Goal: Task Accomplishment & Management: Manage account settings

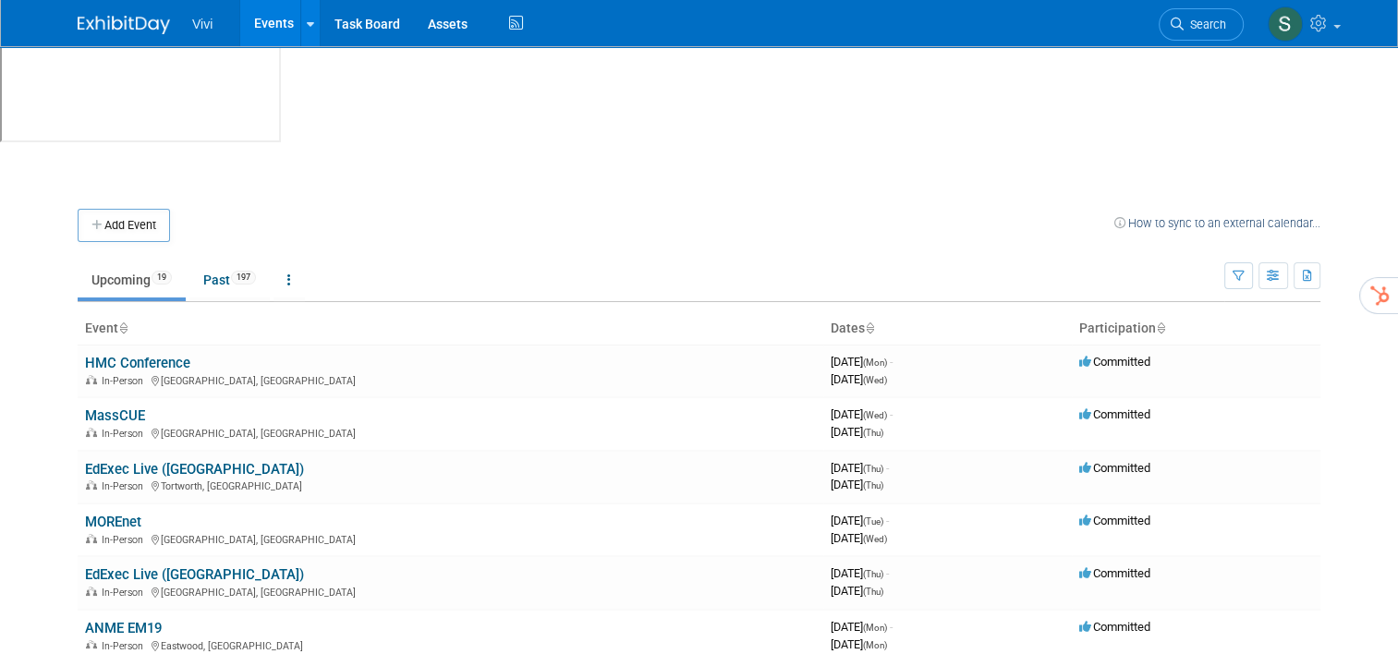
drag, startPoint x: 100, startPoint y: 377, endPoint x: 125, endPoint y: 377, distance: 25.0
click at [100, 514] on link "MOREnet" at bounding box center [113, 522] width 56 height 17
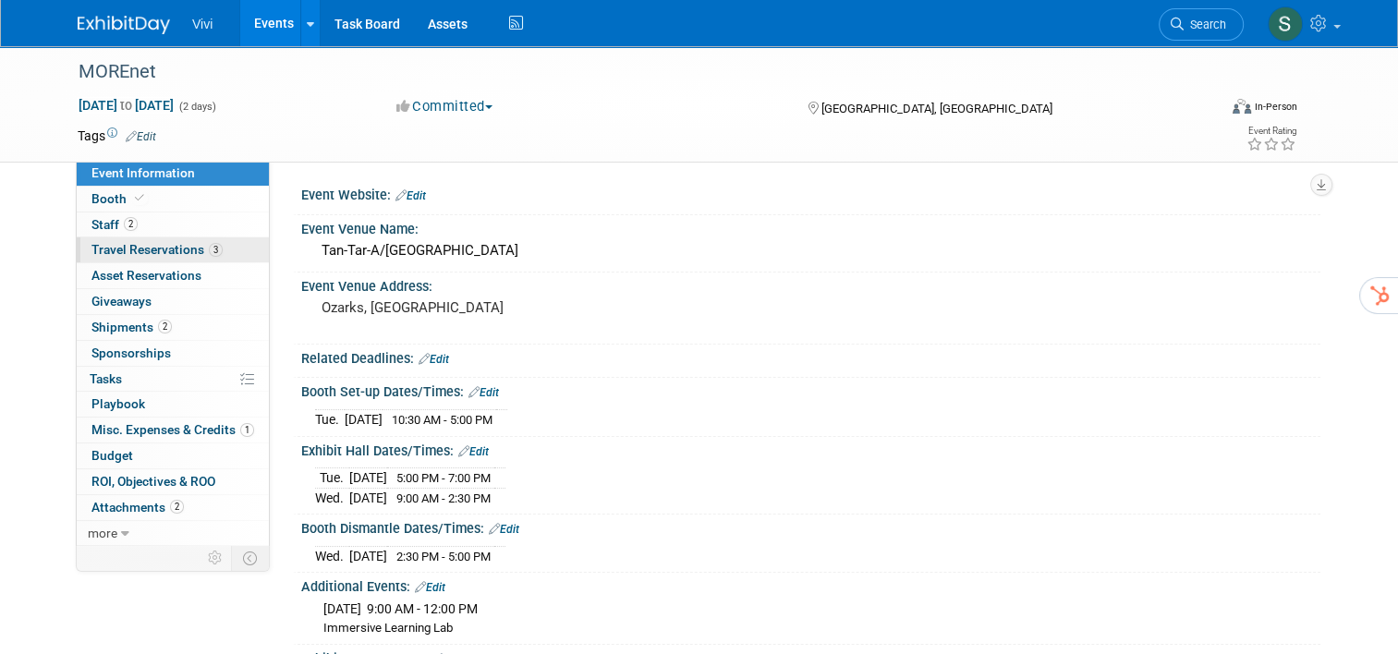
click at [92, 248] on span "Travel Reservations 3" at bounding box center [157, 249] width 131 height 15
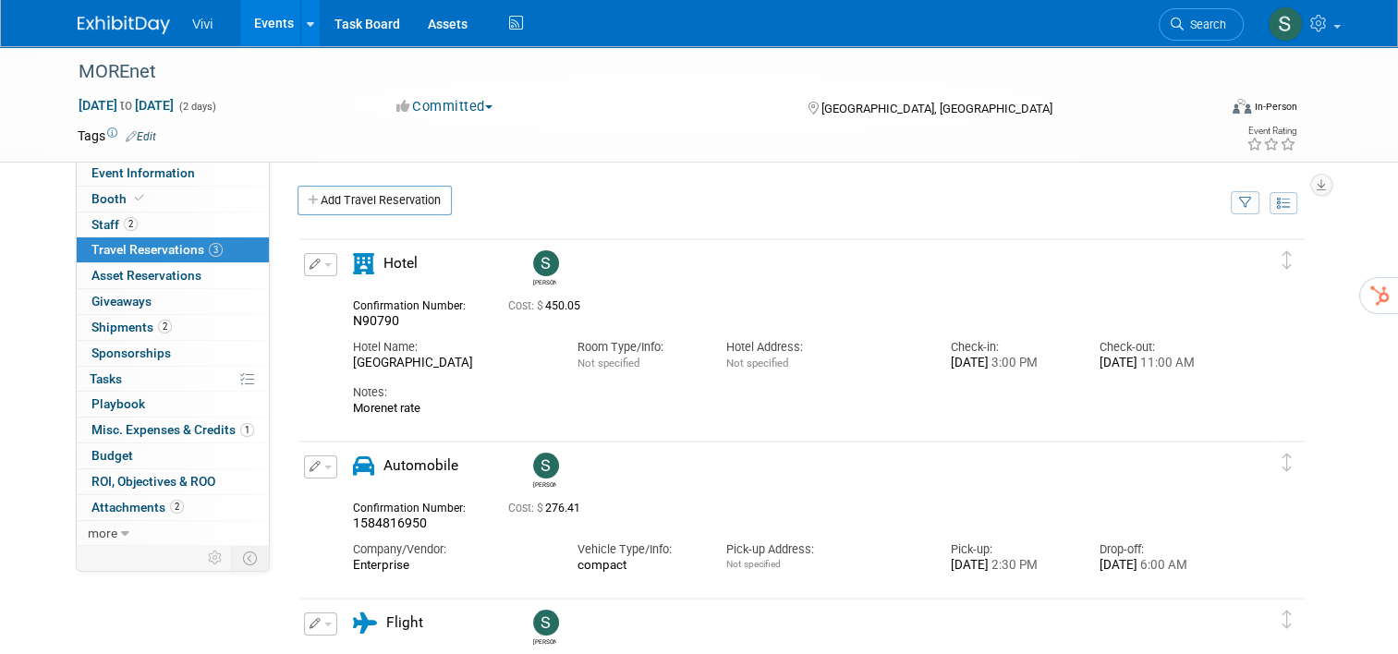
click at [310, 264] on icon "button" at bounding box center [316, 264] width 12 height 11
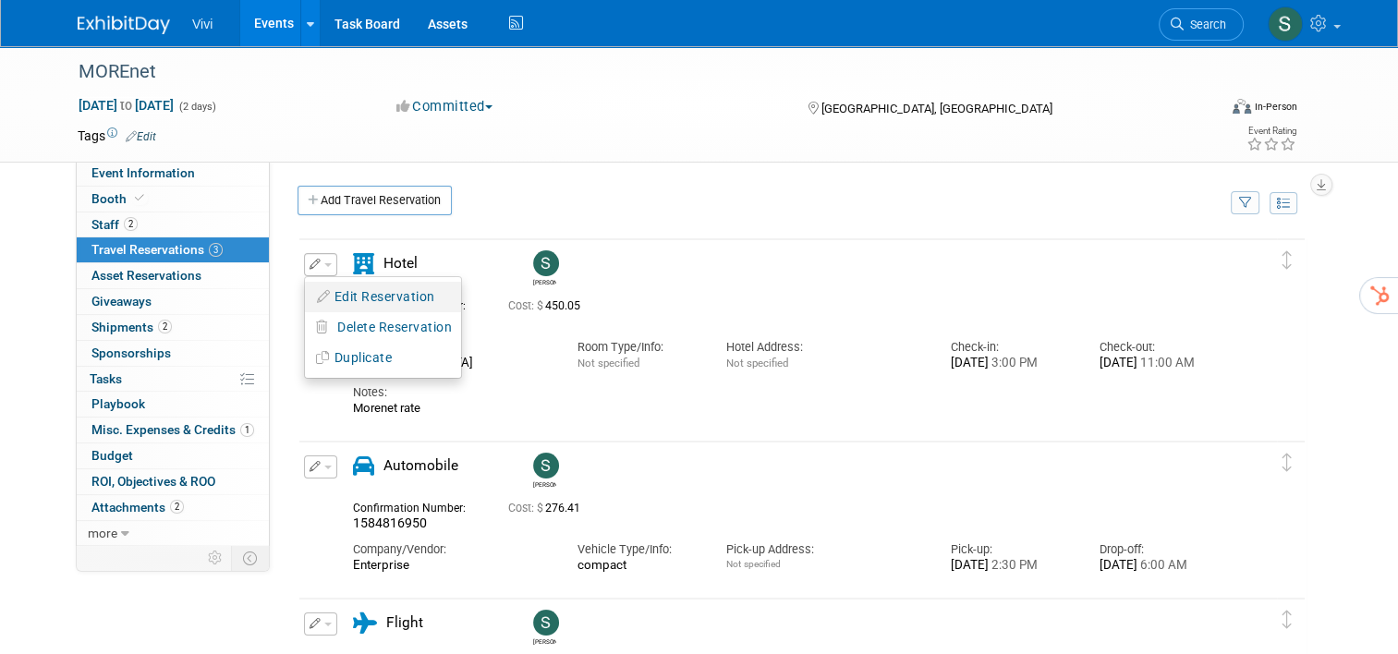
click at [327, 292] on button "Edit Reservation" at bounding box center [383, 297] width 156 height 27
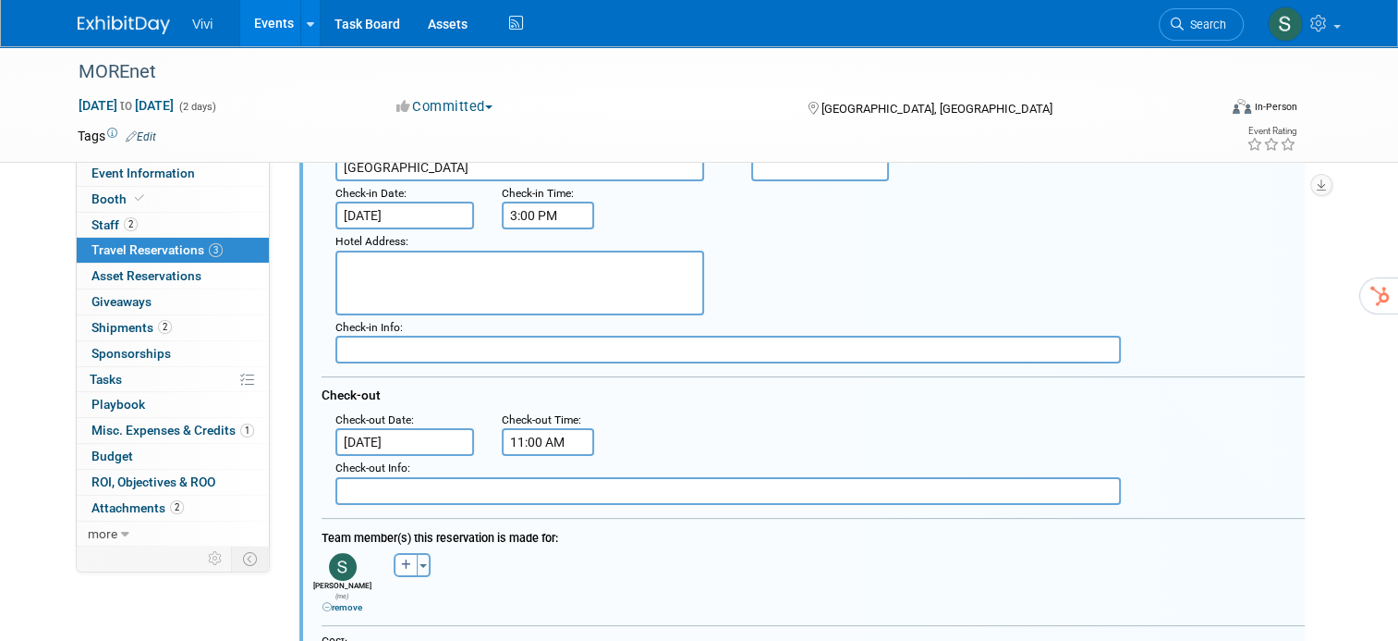
scroll to position [398, 0]
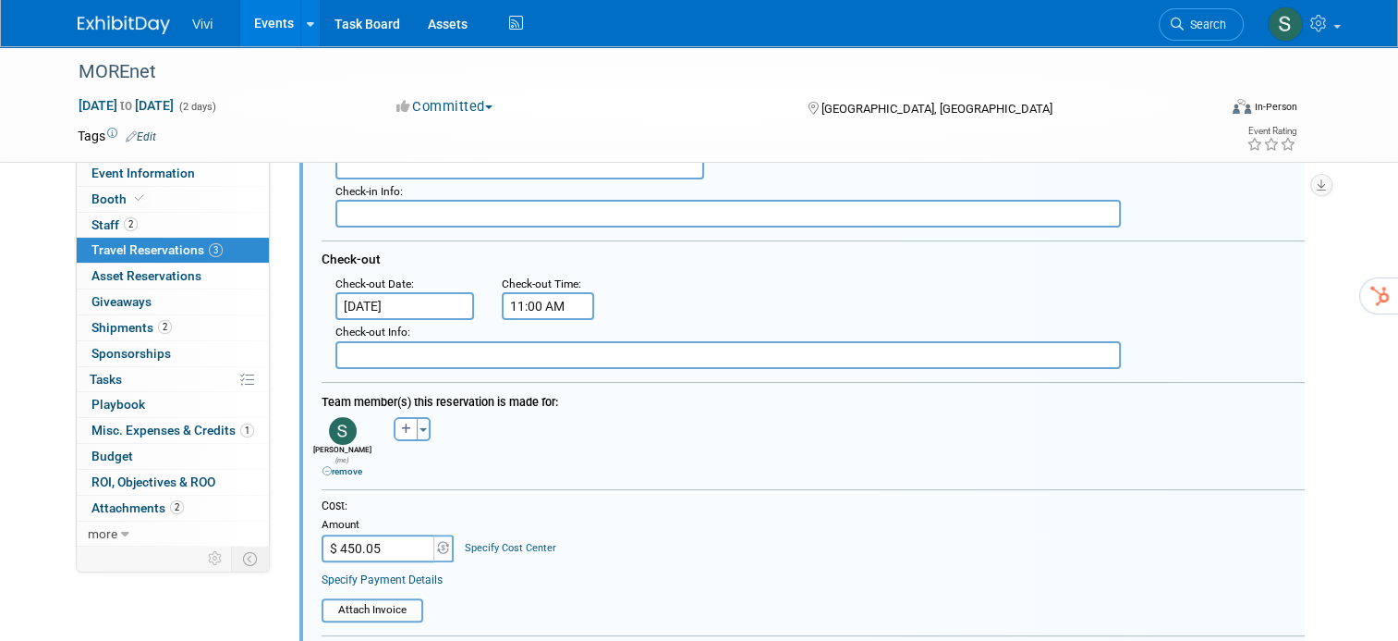
click at [365, 295] on input "[DATE]" at bounding box center [405, 306] width 139 height 28
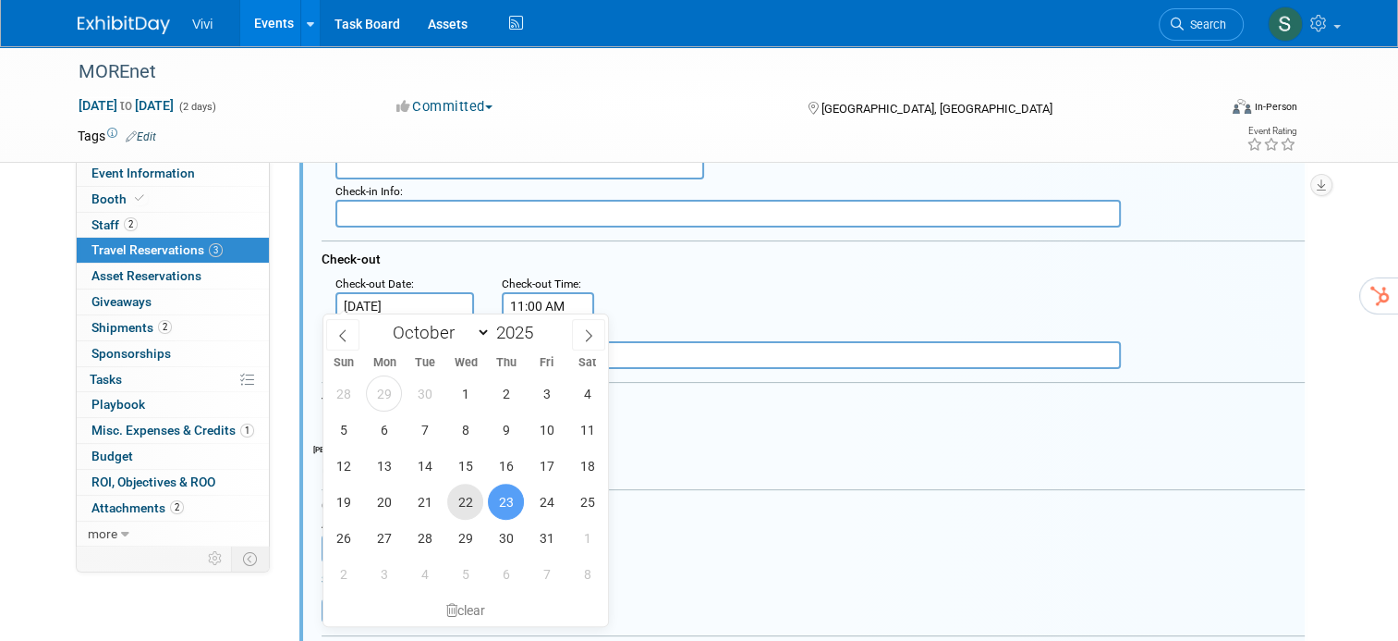
click at [463, 503] on span "22" at bounding box center [465, 501] width 36 height 36
type input "[DATE]"
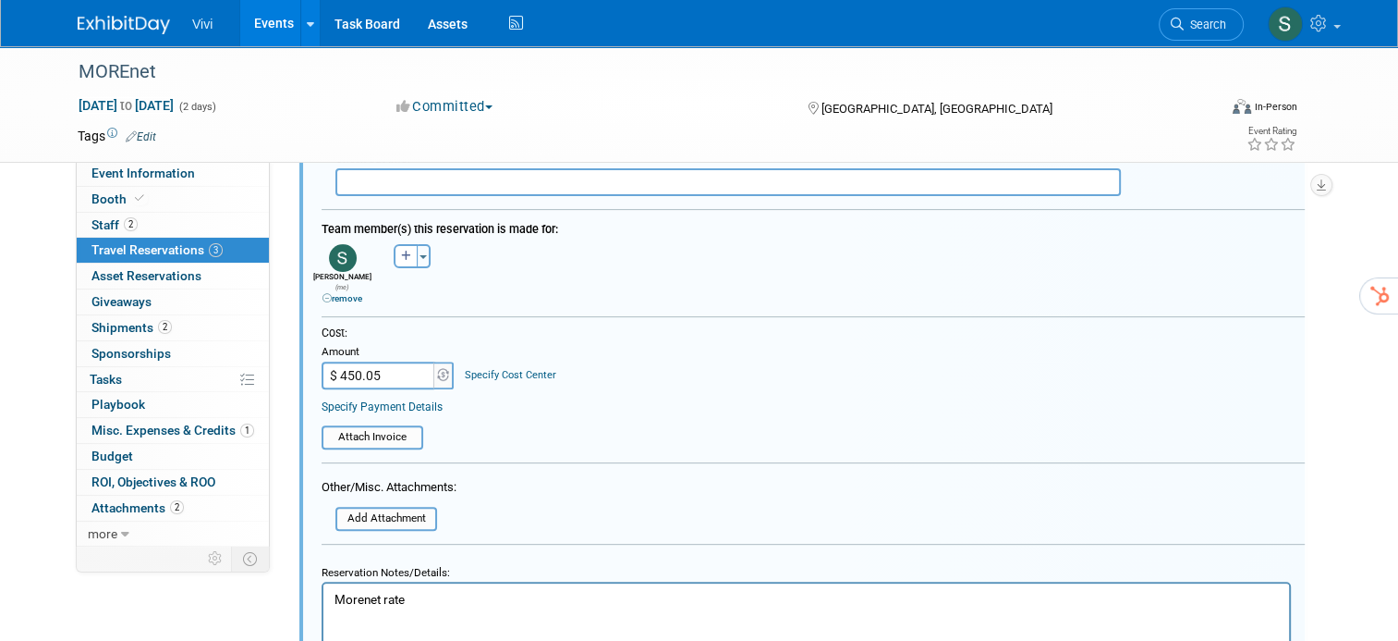
scroll to position [583, 0]
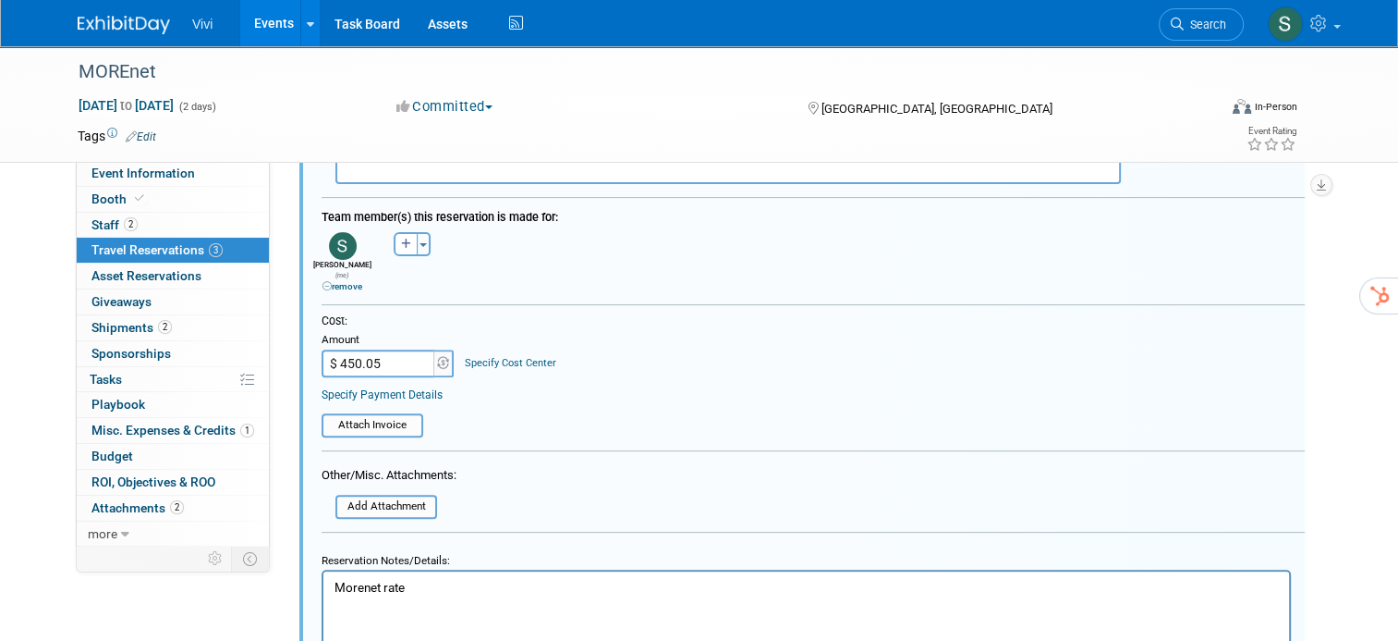
click at [357, 349] on input "$ 450.05" at bounding box center [380, 363] width 116 height 28
click at [397, 349] on input "$ 450.05" at bounding box center [380, 363] width 116 height 28
type input "$ 300.70"
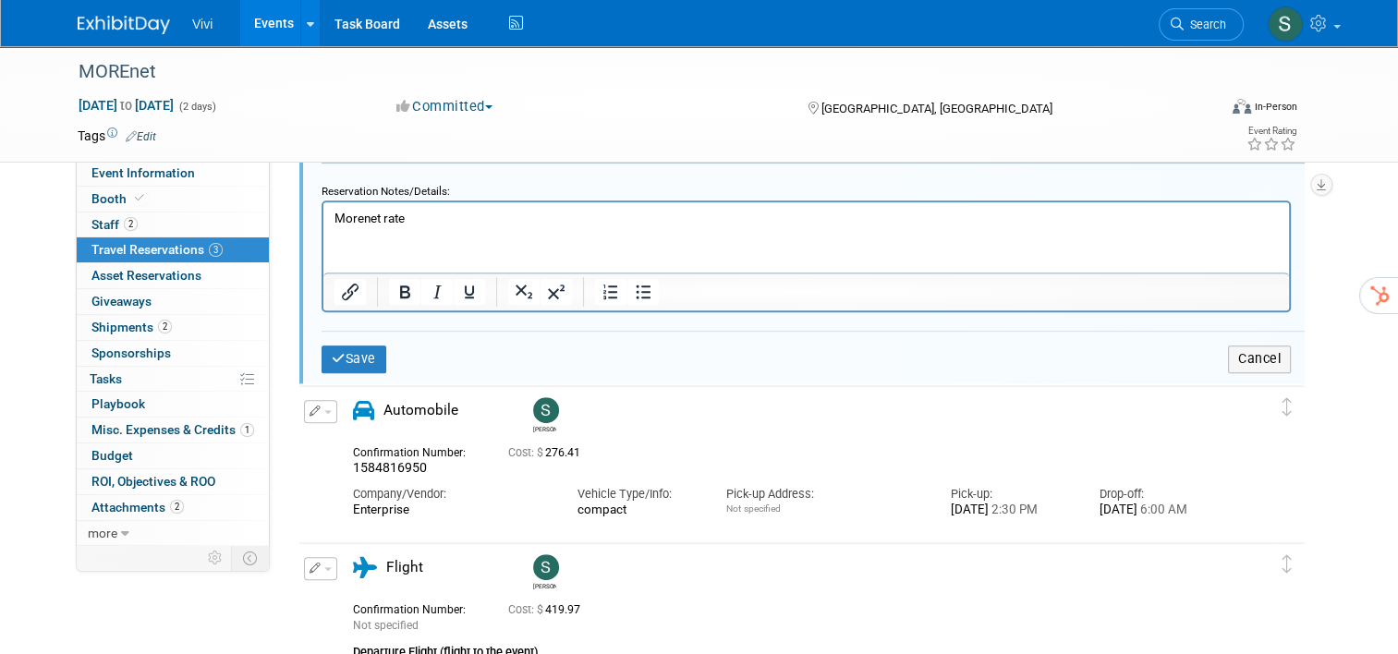
scroll to position [953, 0]
click at [361, 345] on button "Save" at bounding box center [354, 358] width 65 height 27
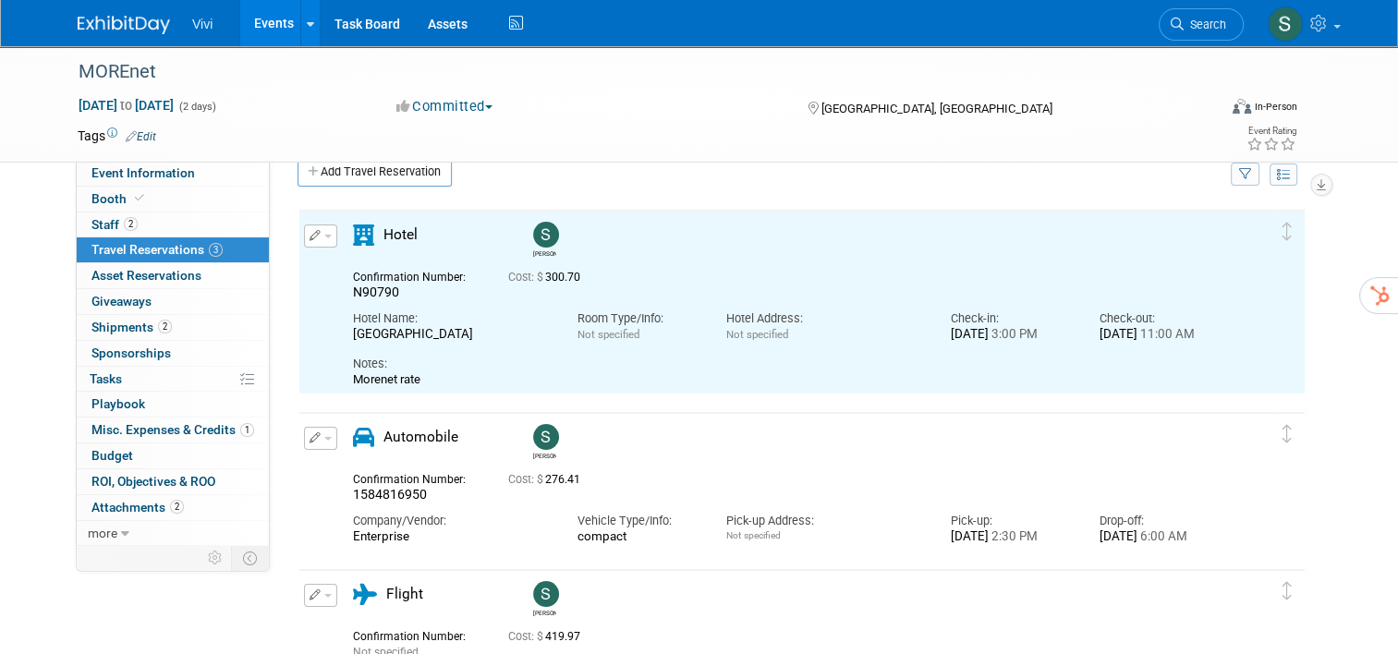
scroll to position [21, 0]
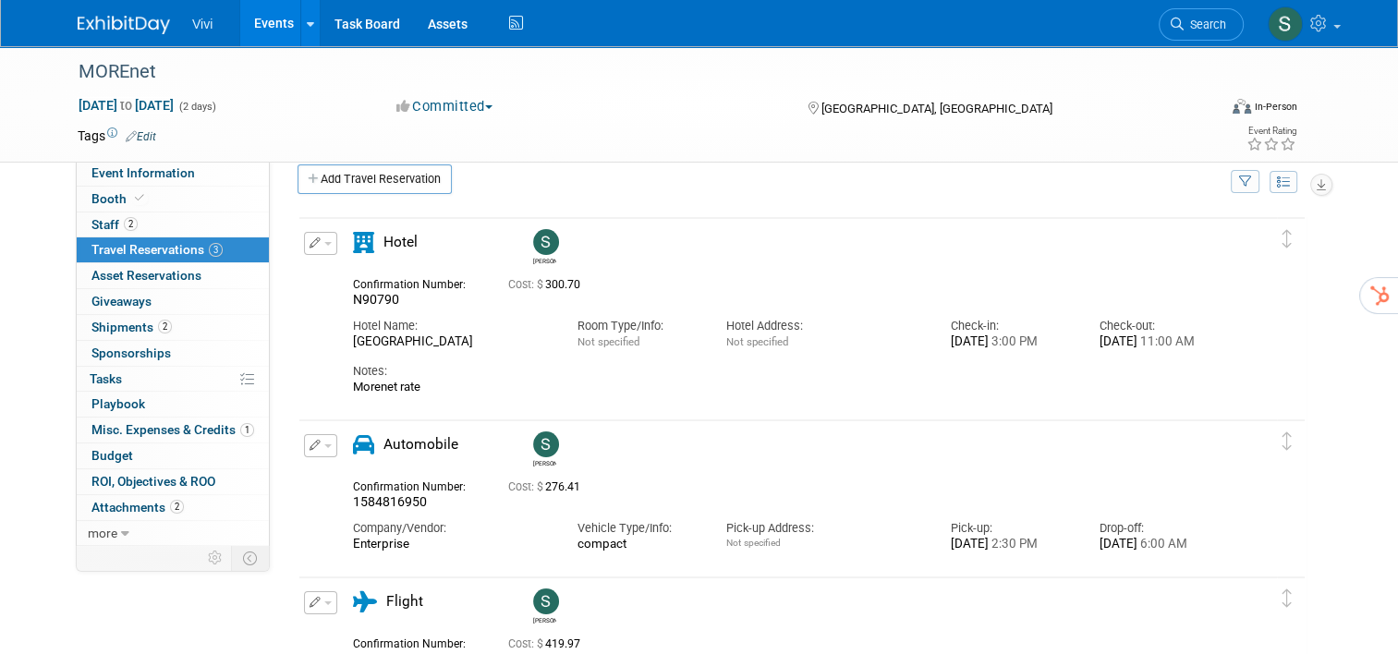
click at [304, 435] on button "button" at bounding box center [320, 445] width 33 height 23
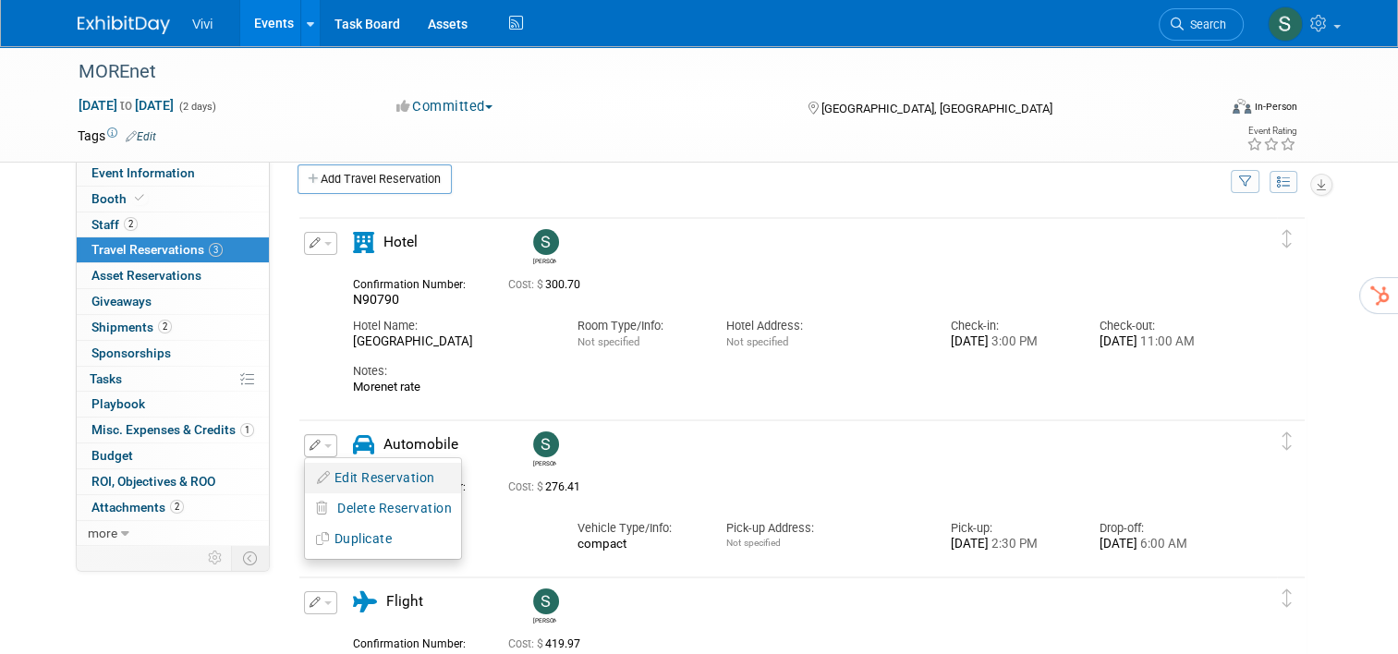
click at [378, 487] on button "Edit Reservation" at bounding box center [383, 478] width 156 height 27
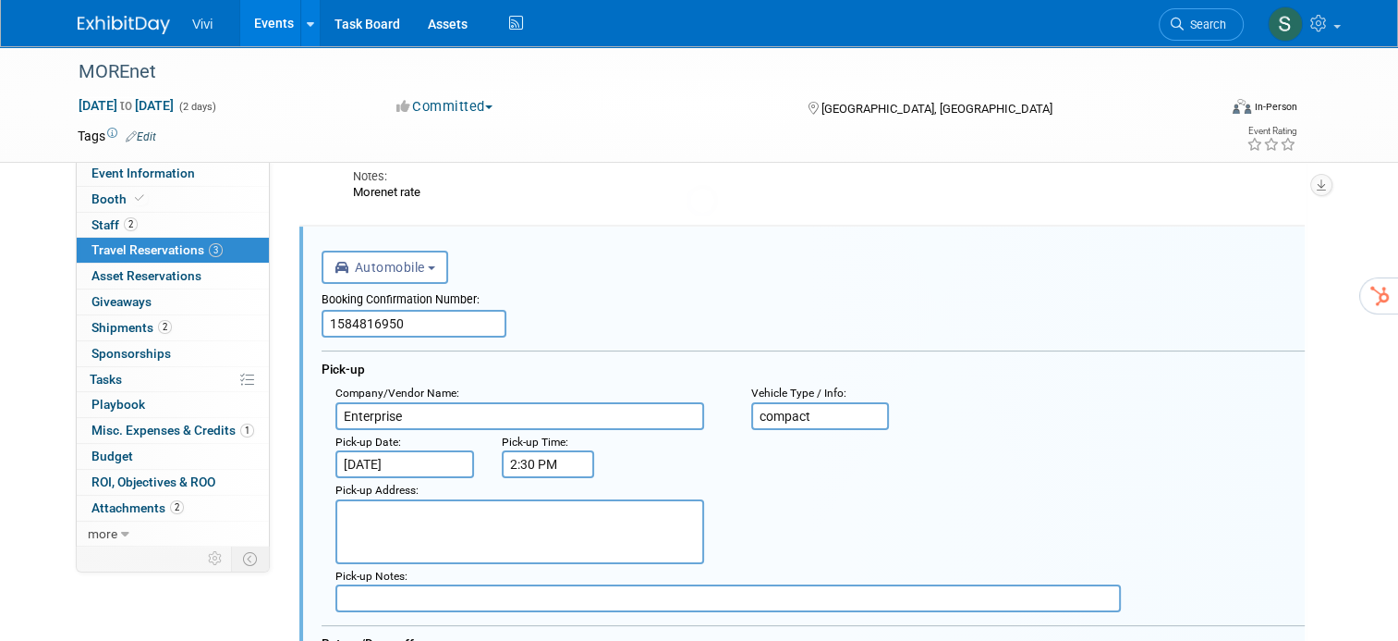
scroll to position [0, 0]
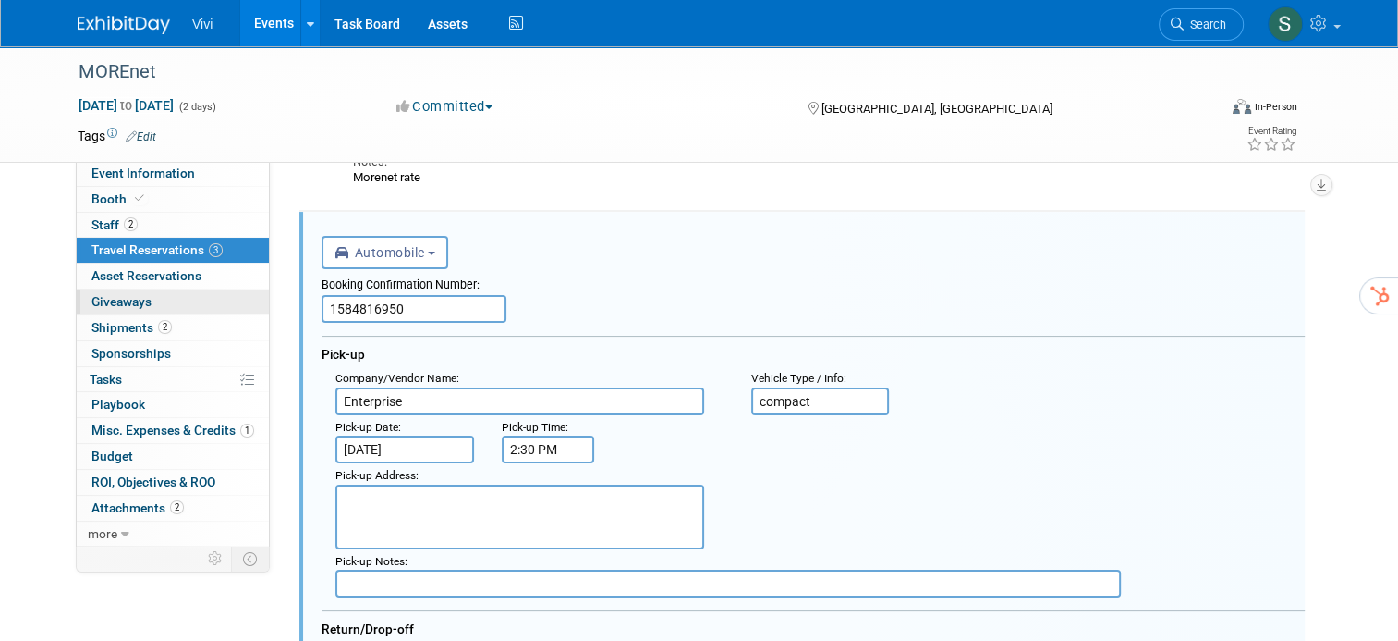
drag, startPoint x: 412, startPoint y: 307, endPoint x: 252, endPoint y: 307, distance: 159.9
paste input "683769345"
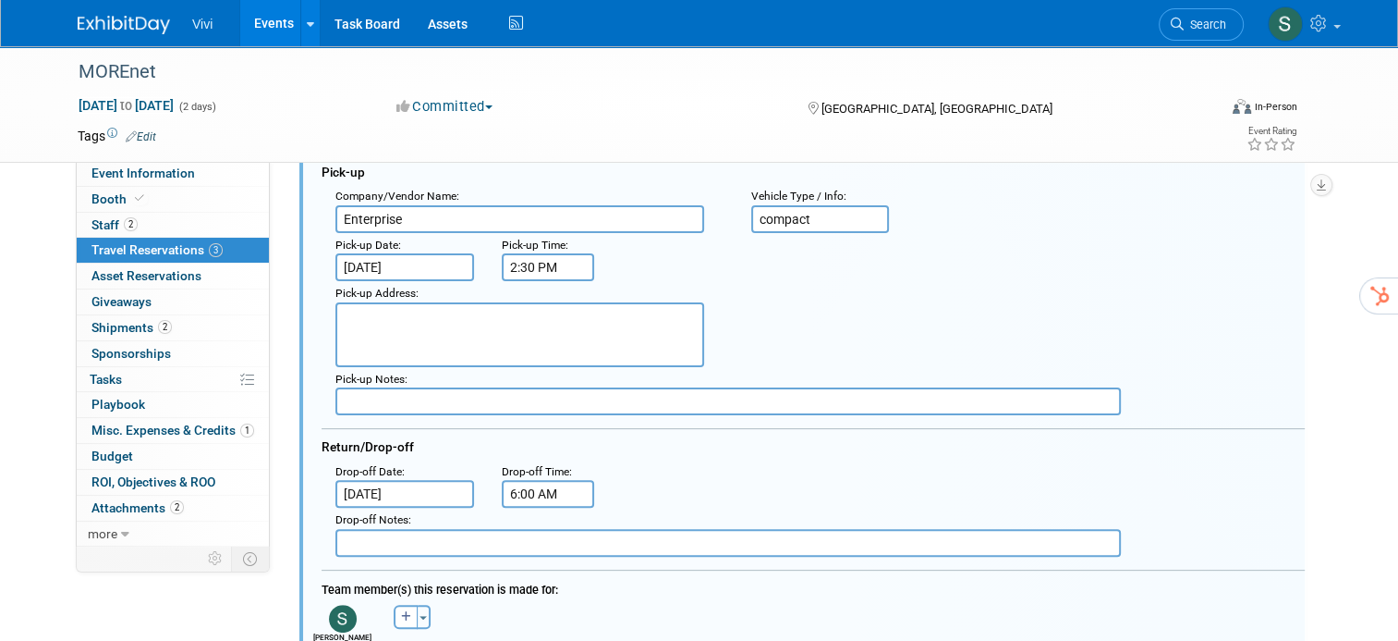
scroll to position [416, 0]
type input "1683769345"
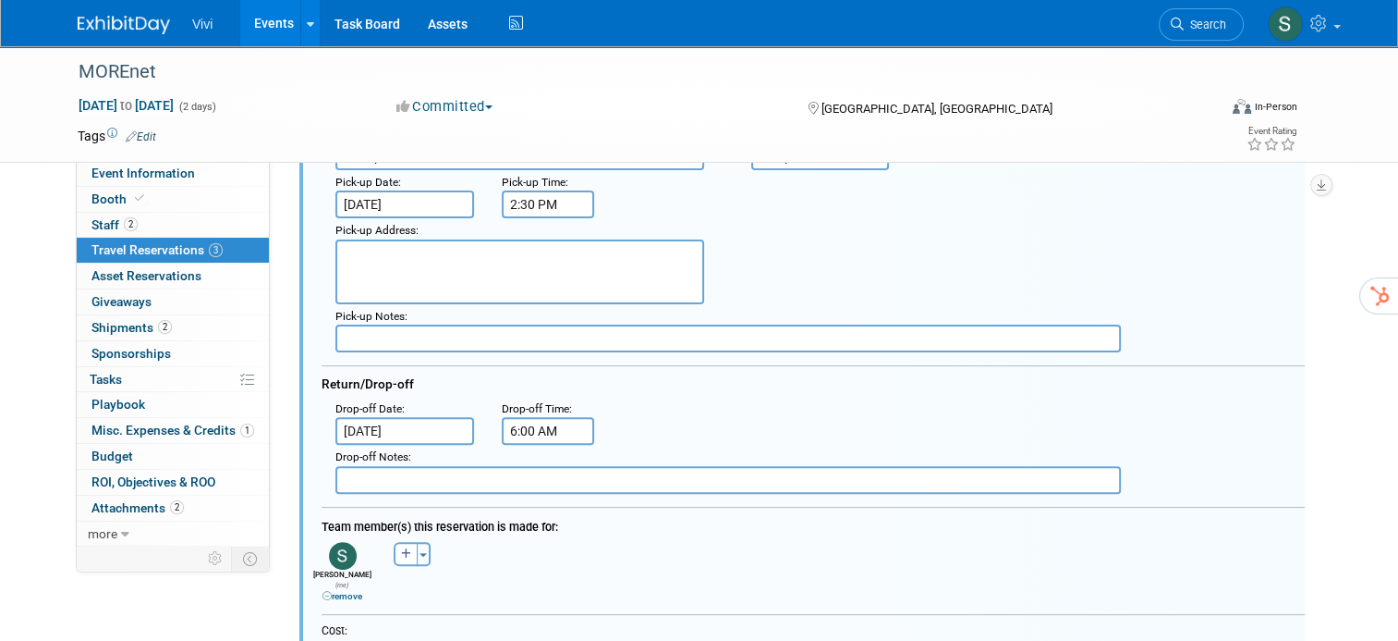
scroll to position [508, 0]
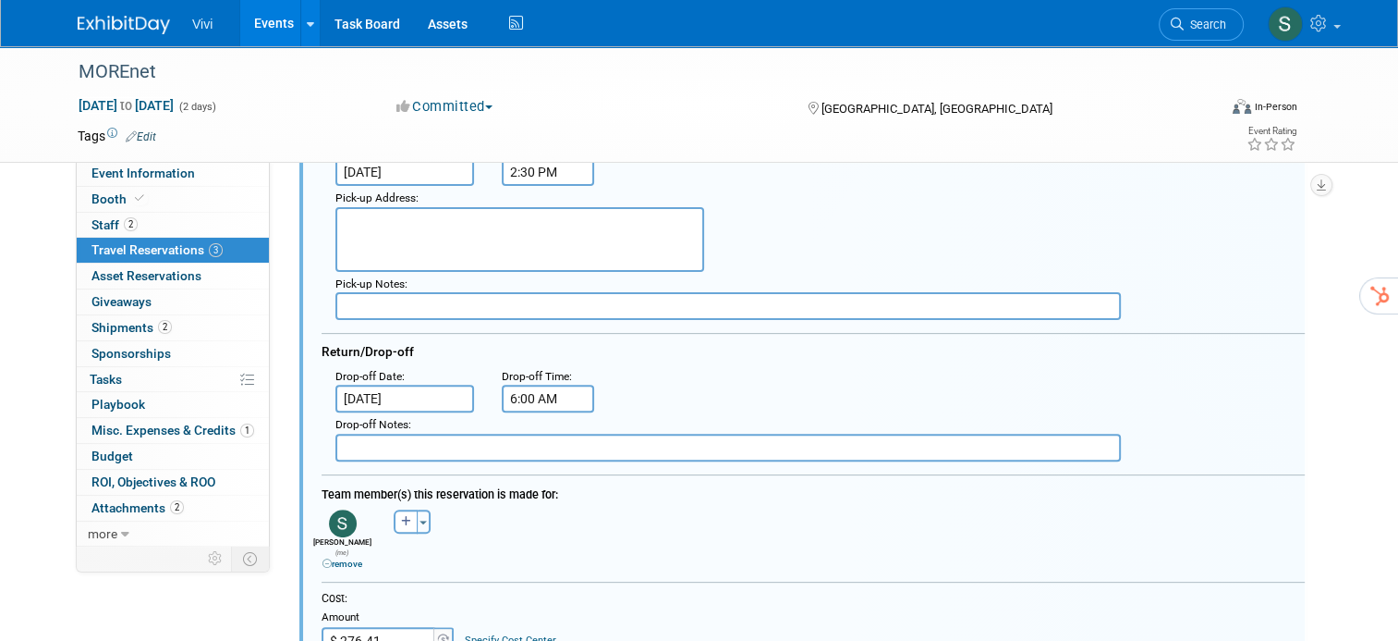
click at [429, 376] on div "Drop-off Date :" at bounding box center [405, 377] width 139 height 18
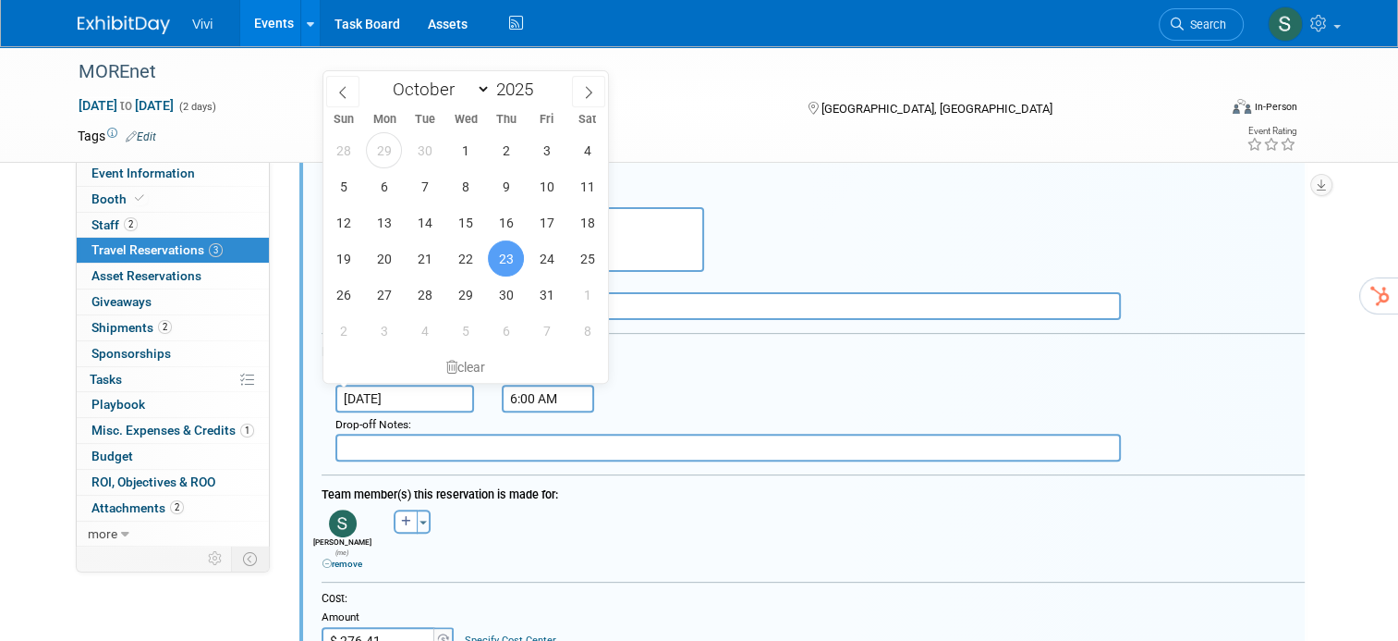
click at [421, 399] on input "[DATE]" at bounding box center [405, 398] width 139 height 28
click at [457, 245] on span "22" at bounding box center [465, 258] width 36 height 36
type input "[DATE]"
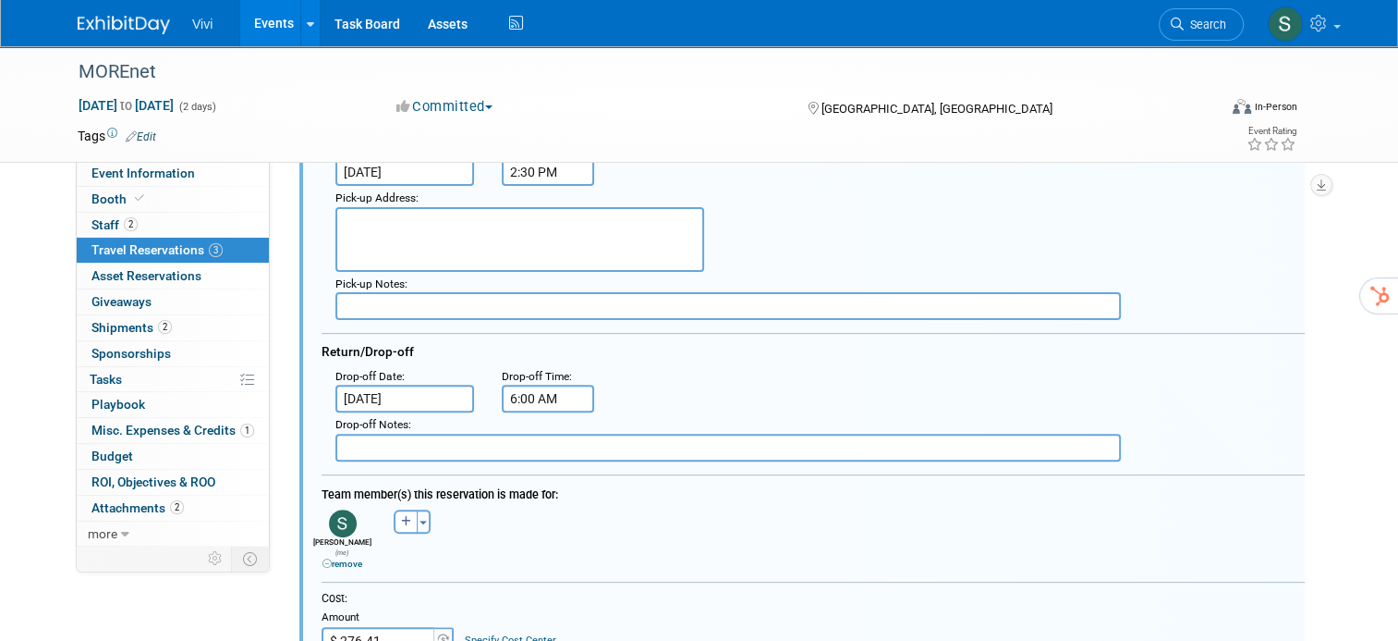
click at [532, 400] on input "6:00 AM" at bounding box center [548, 398] width 92 height 28
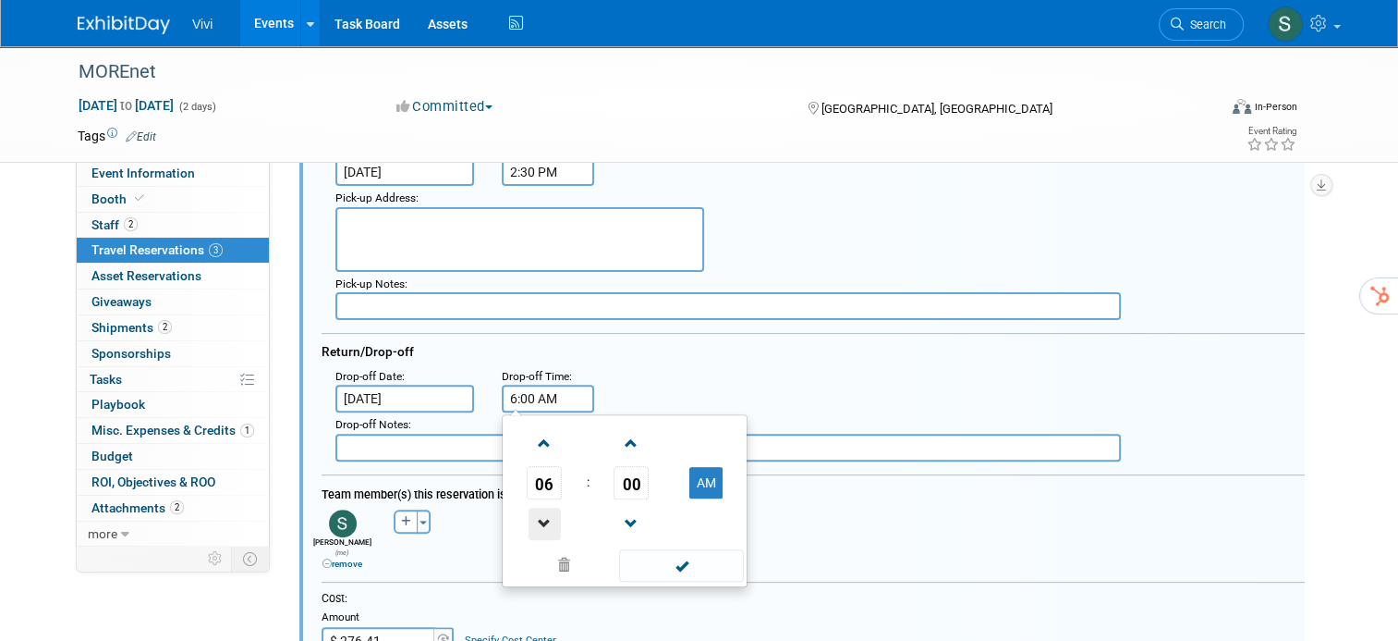
click at [537, 507] on span at bounding box center [545, 523] width 32 height 32
click at [677, 466] on td "AM" at bounding box center [706, 482] width 73 height 33
click at [689, 471] on button "AM" at bounding box center [705, 482] width 33 height 31
type input "4:00 PM"
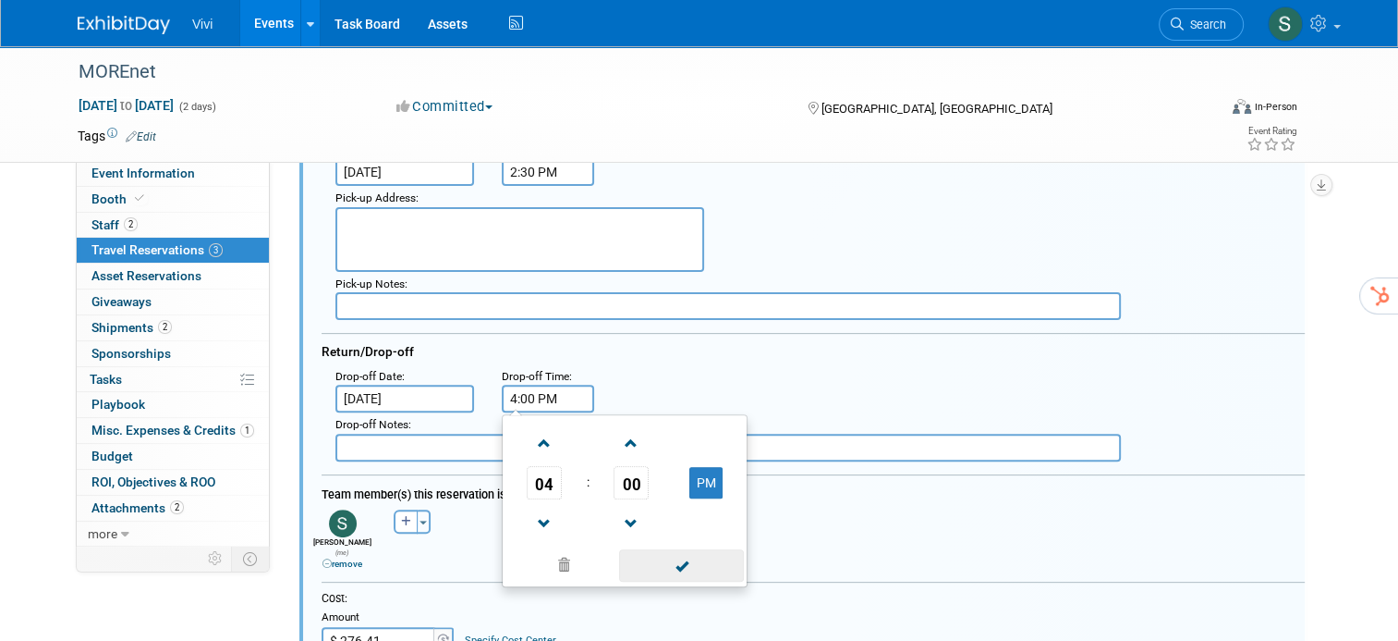
click at [682, 572] on span at bounding box center [681, 565] width 125 height 32
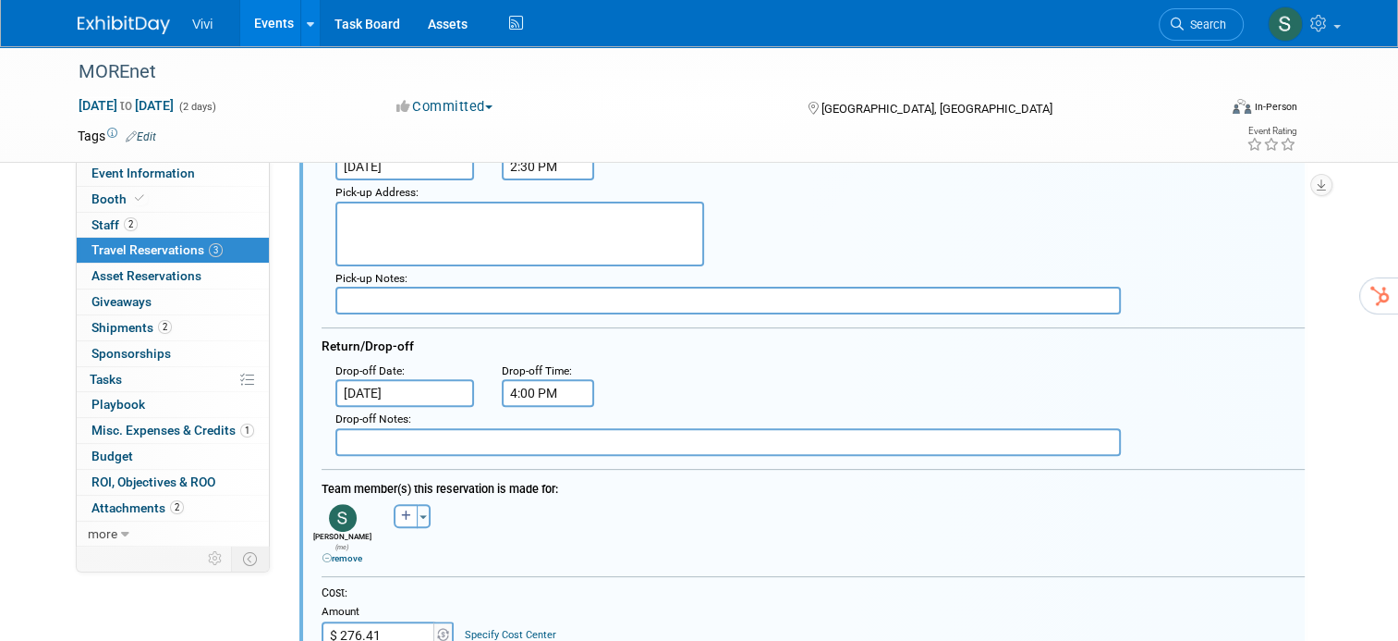
scroll to position [693, 0]
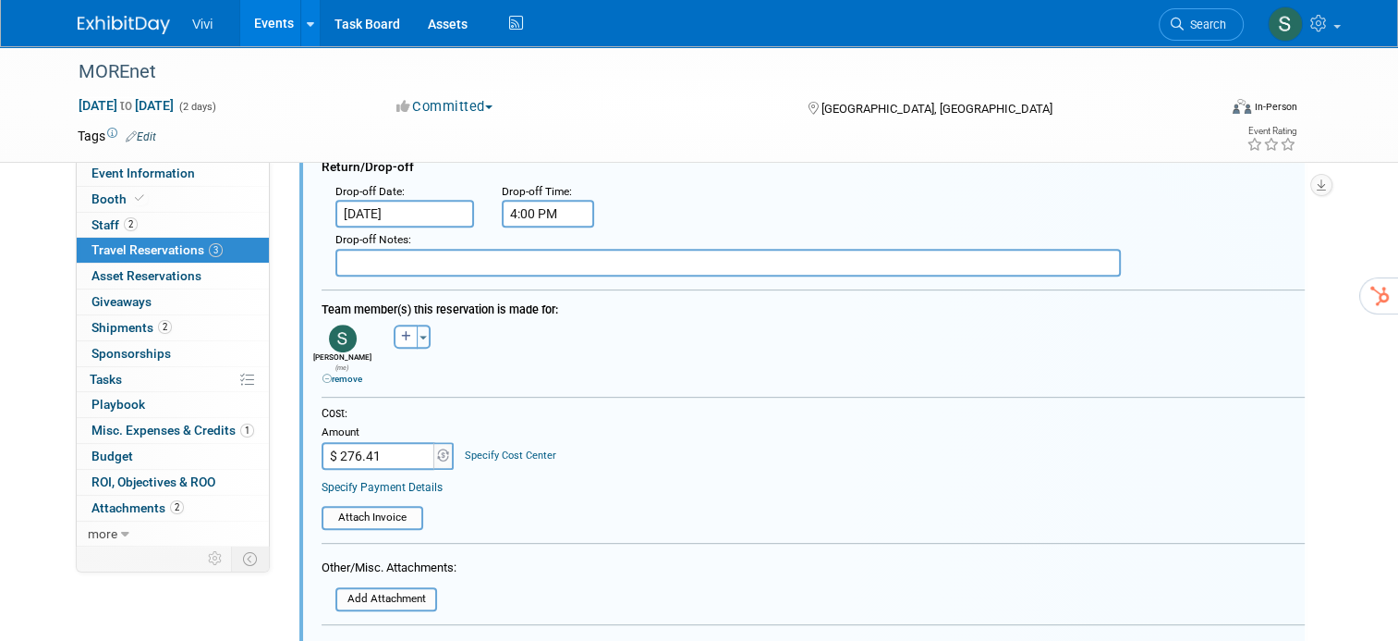
drag, startPoint x: 384, startPoint y: 444, endPoint x: 293, endPoint y: 425, distance: 93.3
click at [299, 426] on div "<i class="fas fa-plane" style="padding: 6px 4px 6px 1px;"></i> Flight <i class=…" at bounding box center [802, 297] width 1006 height 1094
drag, startPoint x: 379, startPoint y: 436, endPoint x: 304, endPoint y: 433, distance: 75.0
click at [308, 433] on div "Cost: Amount $ 276.41 Specify Cost Center Cost Center -- Not Specified --" at bounding box center [813, 468] width 1011 height 124
type input "$ 145.21"
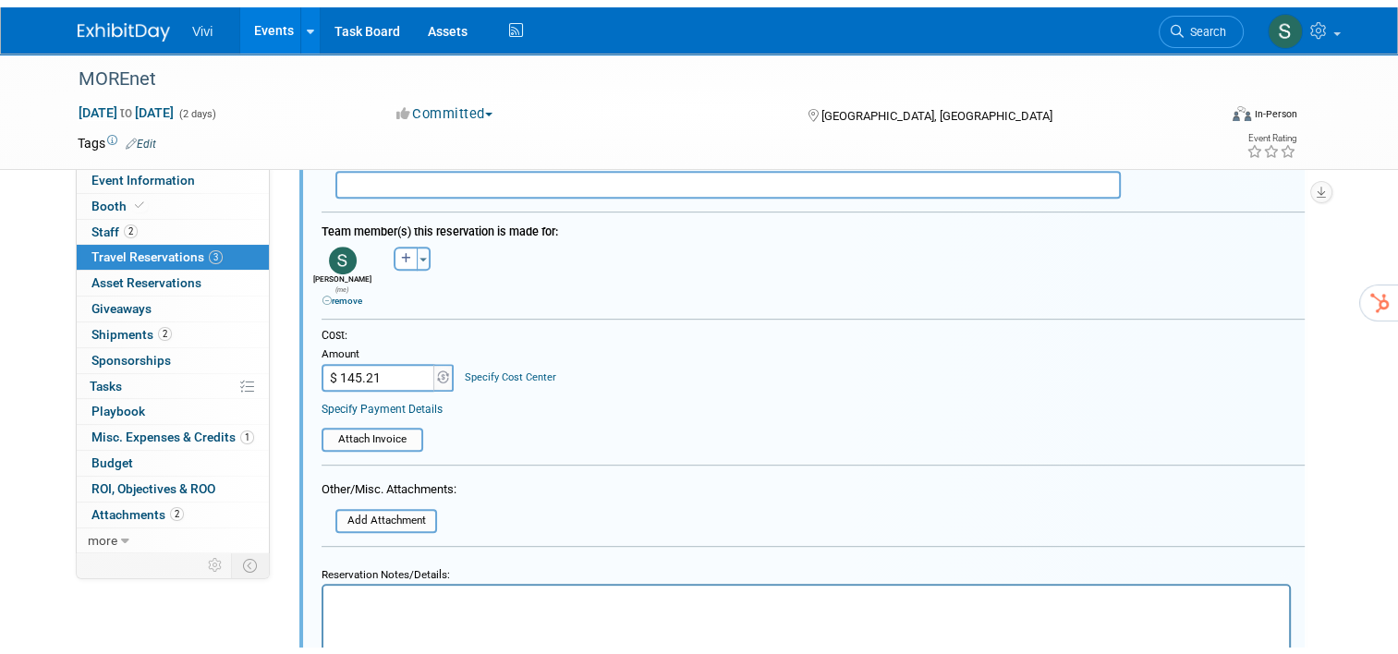
scroll to position [970, 0]
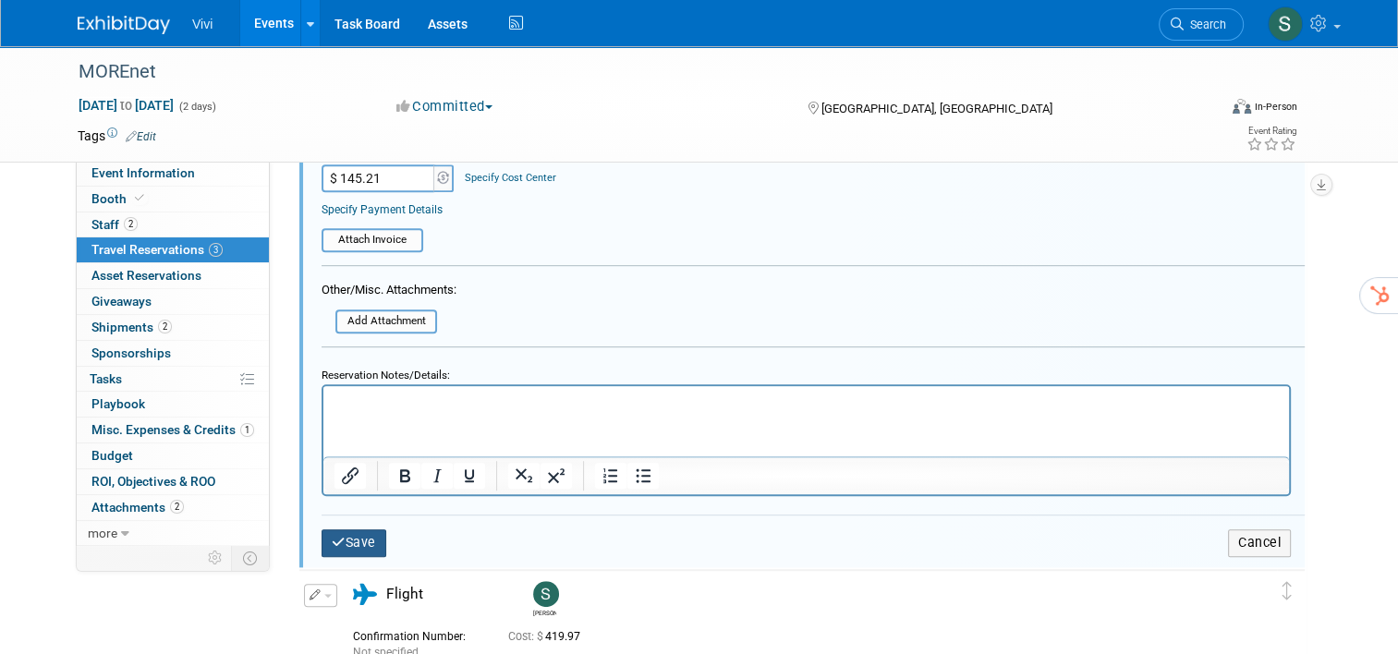
click at [344, 530] on button "Save" at bounding box center [354, 543] width 65 height 27
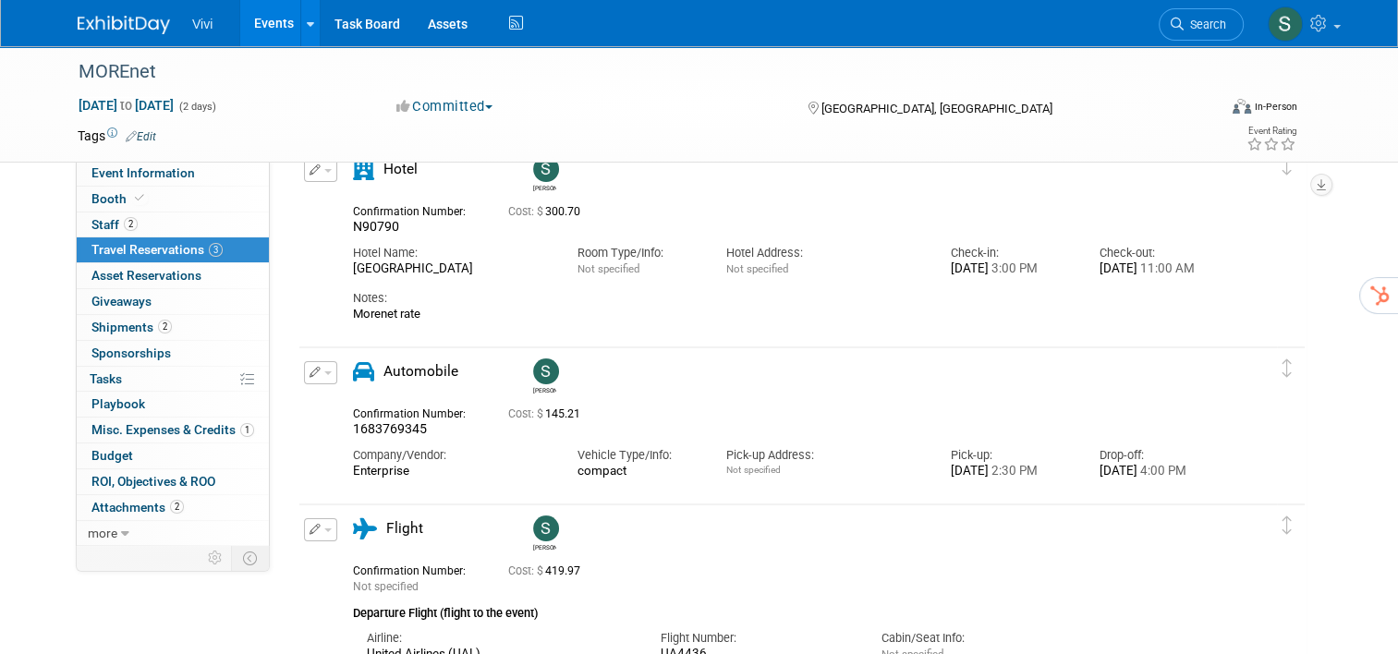
scroll to position [0, 0]
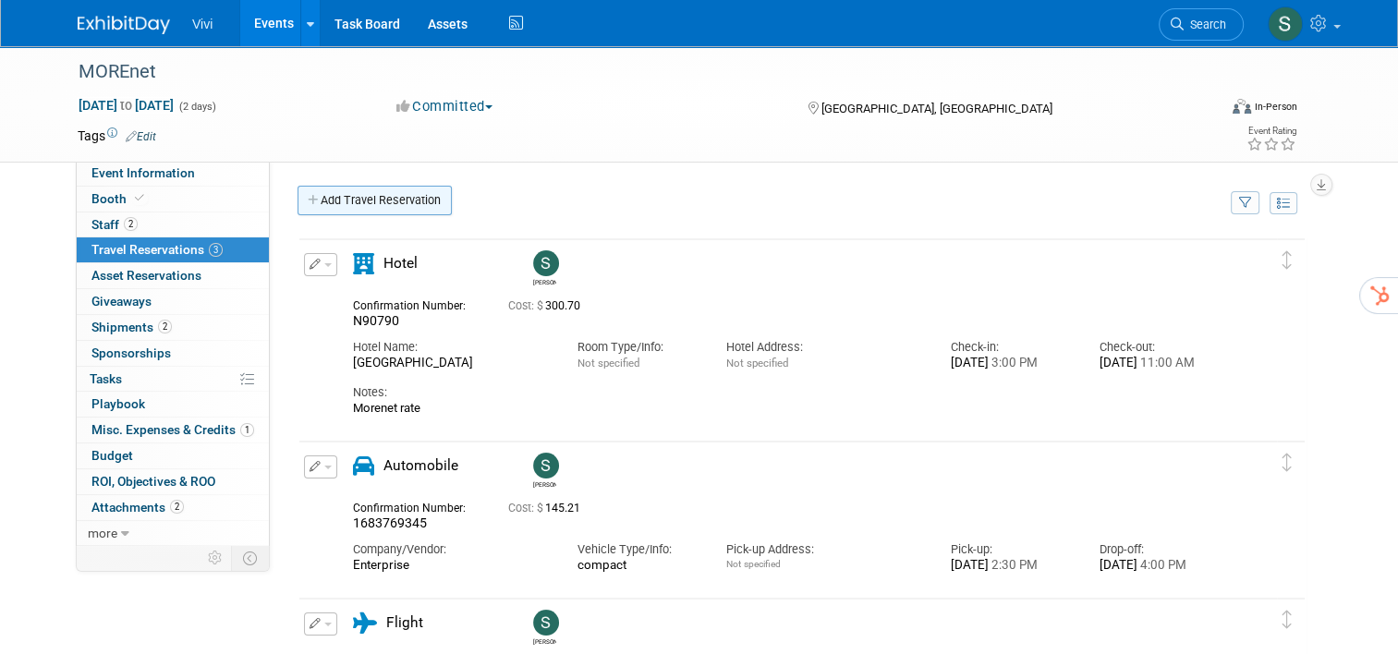
click at [392, 205] on link "Add Travel Reservation" at bounding box center [375, 201] width 154 height 30
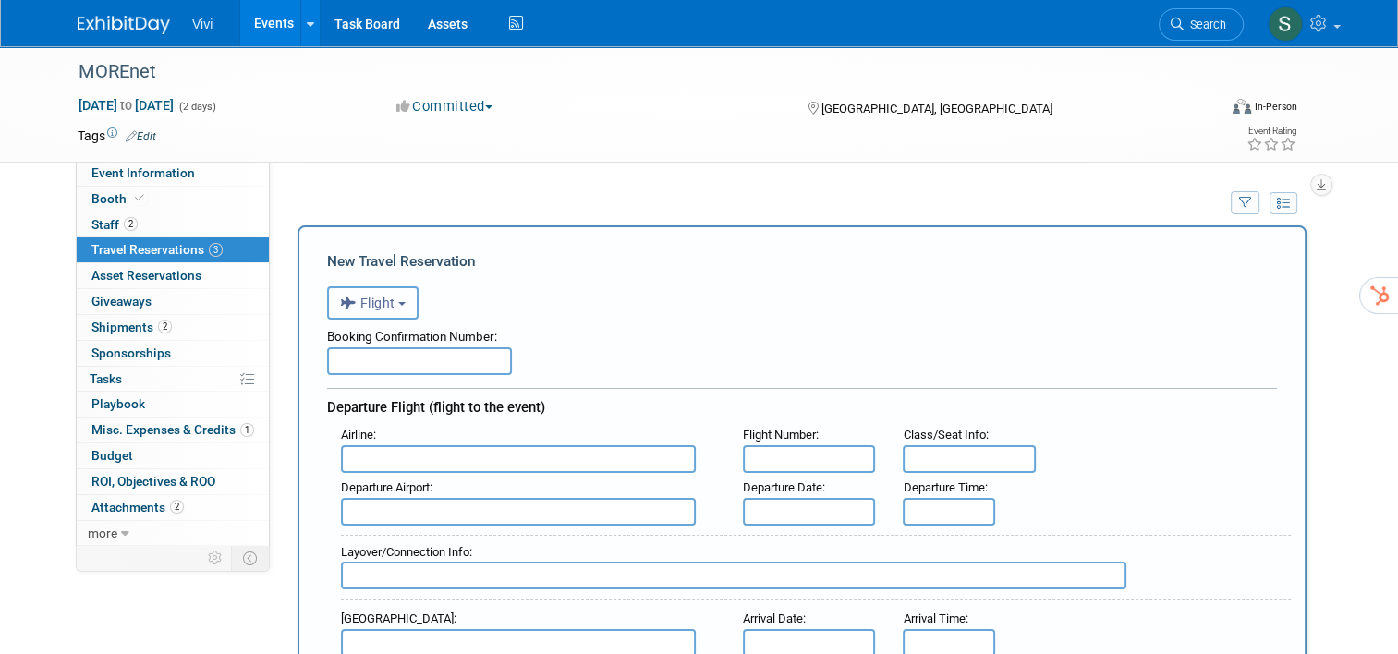
click at [368, 292] on button "Flight" at bounding box center [373, 303] width 92 height 33
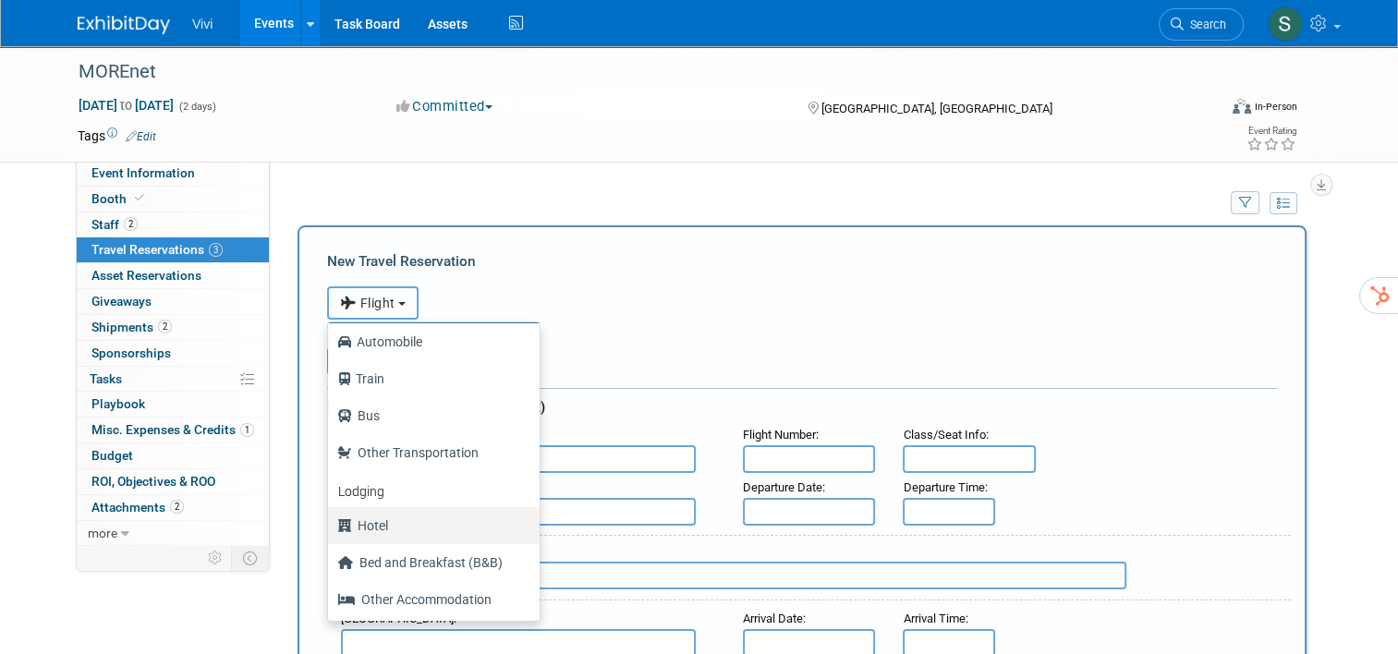
scroll to position [78, 0]
click at [1006, 164] on div "Event Website: Edit Event Venue Name: [GEOGRAPHIC_DATA]-A/[GEOGRAPHIC_DATA] Eve…" at bounding box center [795, 353] width 1051 height 384
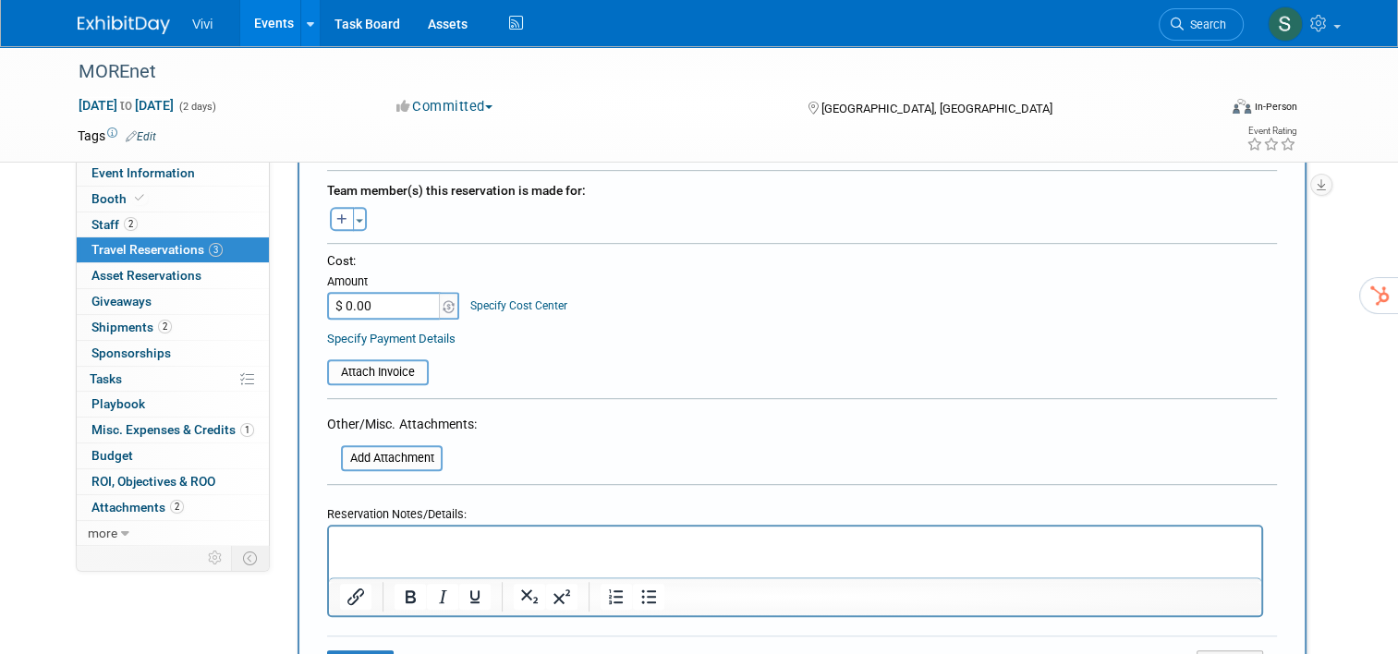
scroll to position [1109, 0]
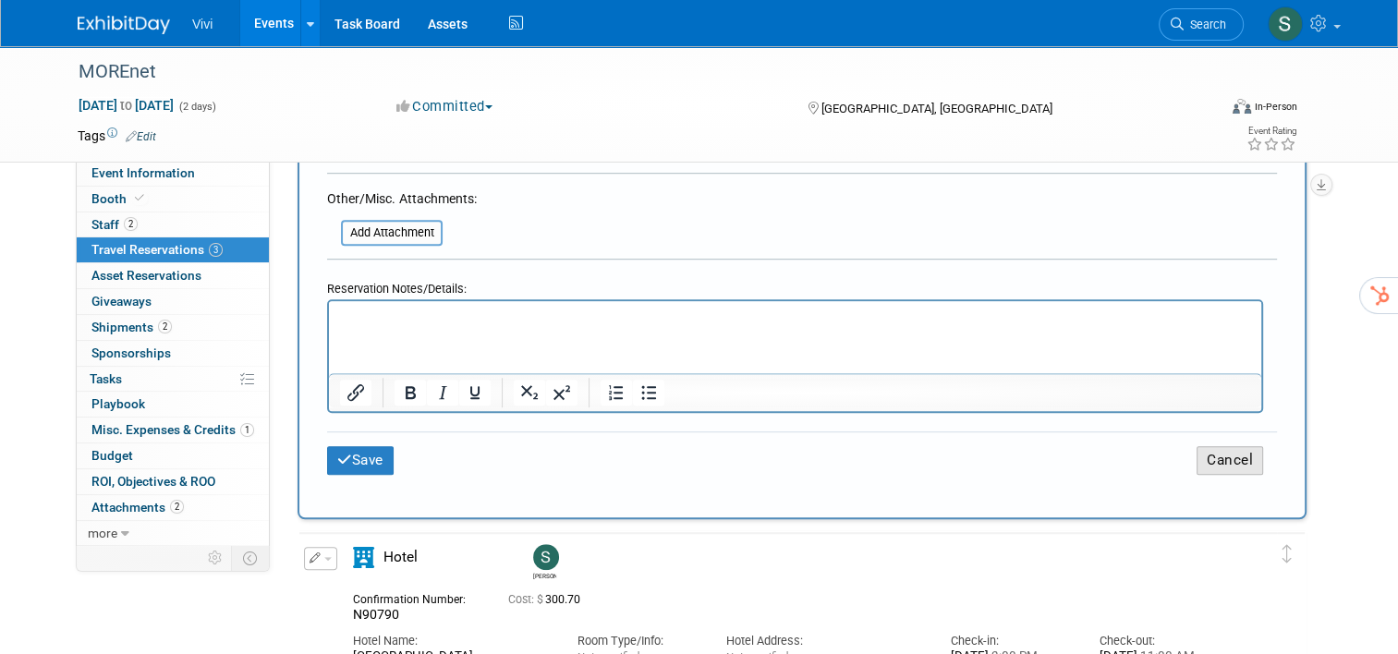
click at [1220, 446] on button "Cancel" at bounding box center [1230, 460] width 67 height 29
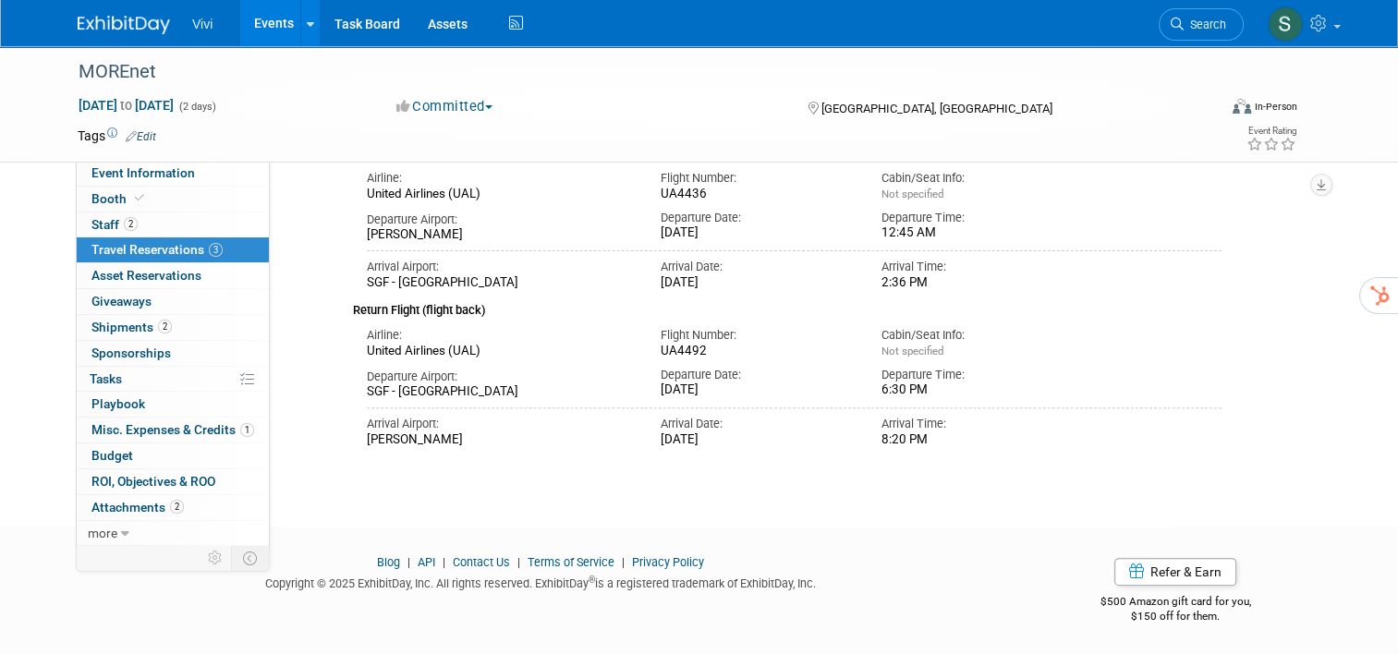
scroll to position [462, 0]
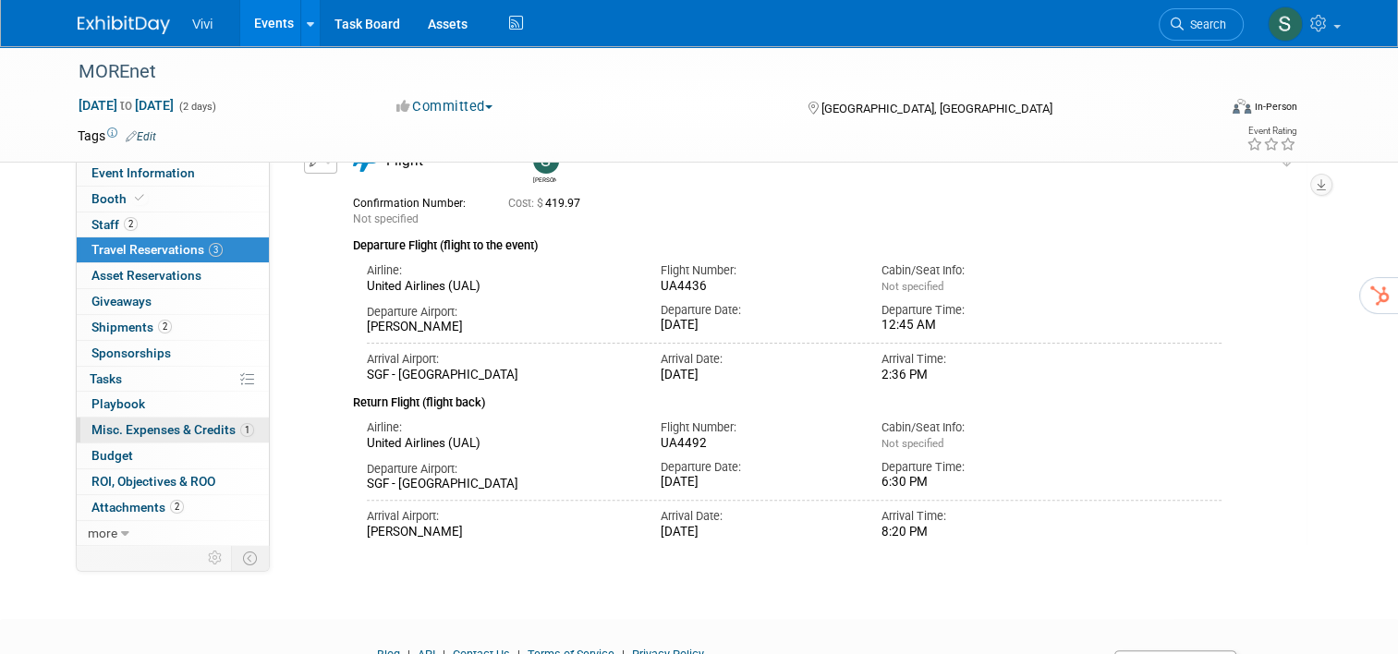
click at [104, 433] on span "Misc. Expenses & Credits 1" at bounding box center [173, 429] width 163 height 15
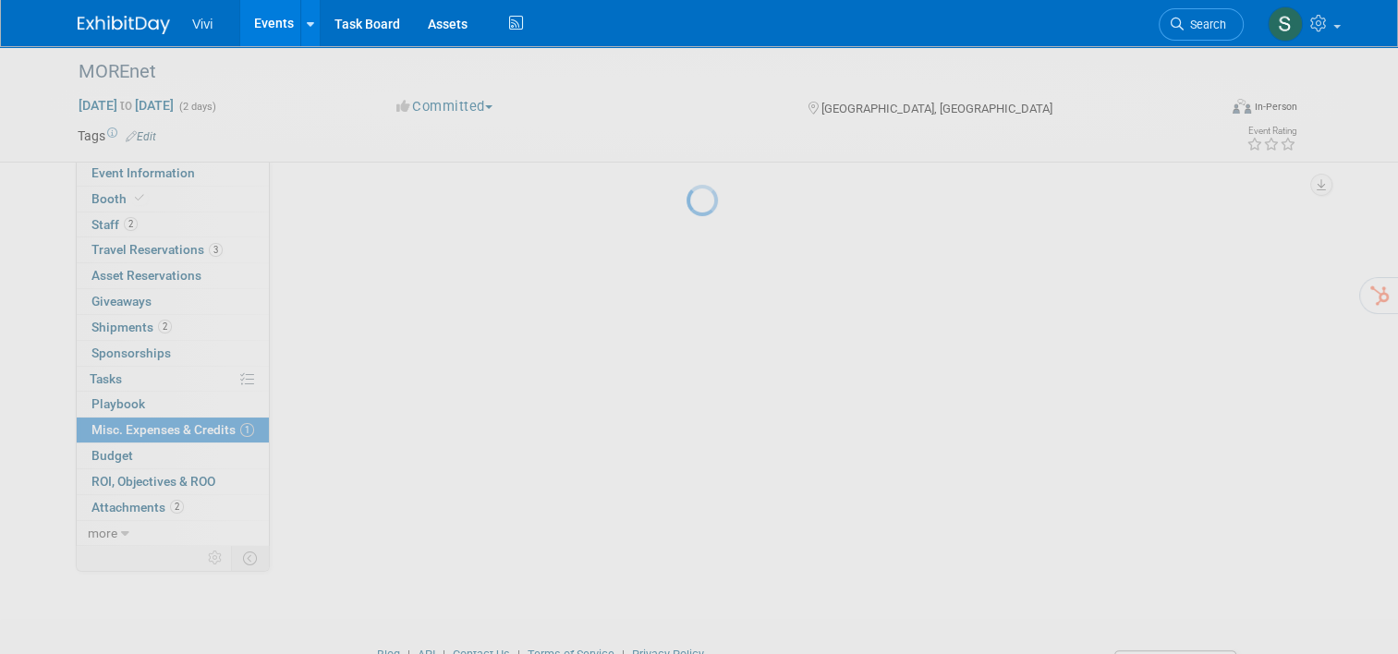
scroll to position [0, 0]
